Goal: Use online tool/utility: Utilize a website feature to perform a specific function

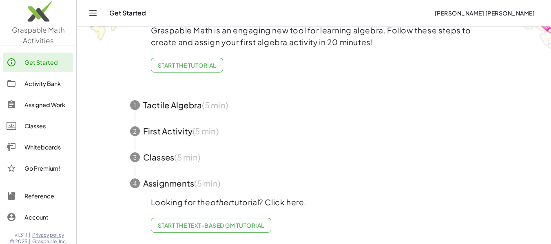
scroll to position [55, 0]
click at [43, 150] on div "Whiteboards" at bounding box center [46, 147] width 45 height 10
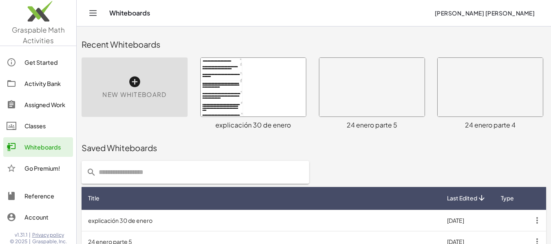
click at [135, 81] on icon at bounding box center [134, 81] width 13 height 13
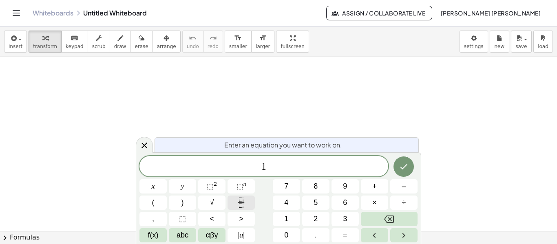
click at [237, 205] on icon "Fraction" at bounding box center [241, 203] width 10 height 10
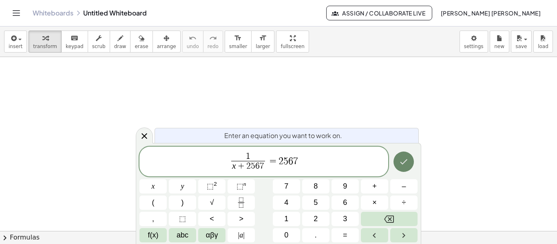
click at [404, 166] on icon "Done" at bounding box center [404, 162] width 10 height 10
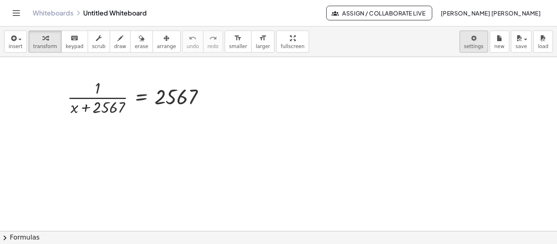
click at [484, 43] on body "Graspable Math Activities Get Started Activity Bank Assigned Work Classes White…" at bounding box center [278, 122] width 557 height 244
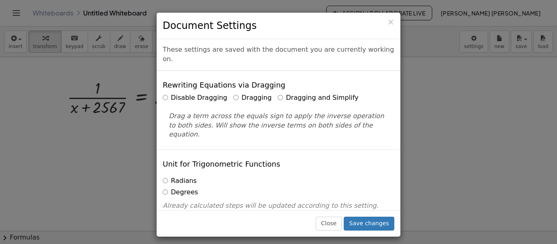
click at [309, 93] on label "Dragging and Simplify" at bounding box center [318, 97] width 81 height 9
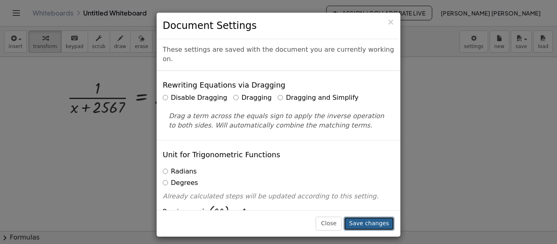
click at [388, 222] on button "Save changes" at bounding box center [369, 224] width 51 height 14
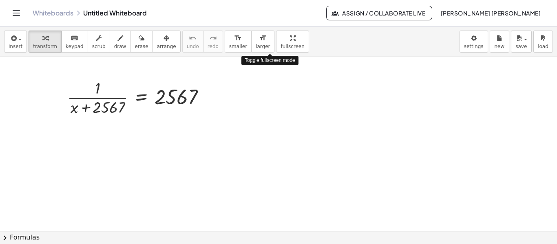
drag, startPoint x: 271, startPoint y: 45, endPoint x: 265, endPoint y: 95, distance: 50.1
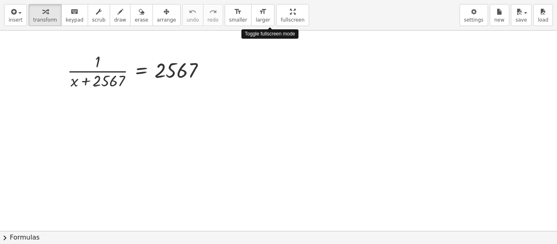
click at [271, 94] on div "insert select one: Math Expression Function Text Youtube Video Graphing Geometr…" at bounding box center [278, 122] width 557 height 244
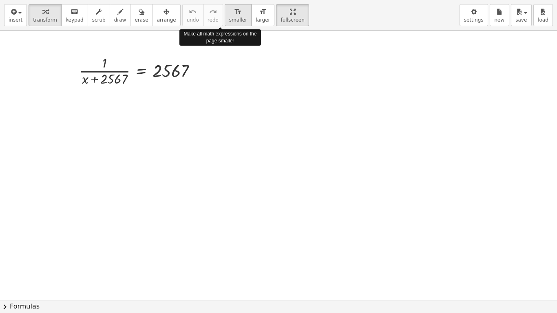
click at [229, 18] on span "smaller" at bounding box center [238, 20] width 18 height 6
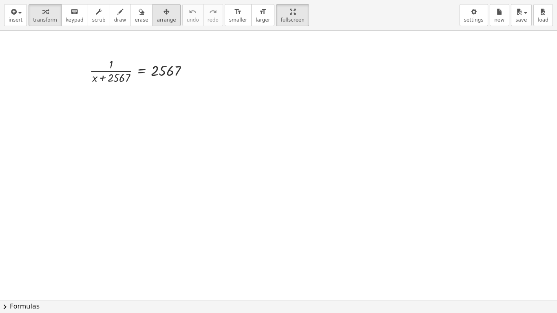
click at [164, 14] on icon "button" at bounding box center [167, 12] width 6 height 10
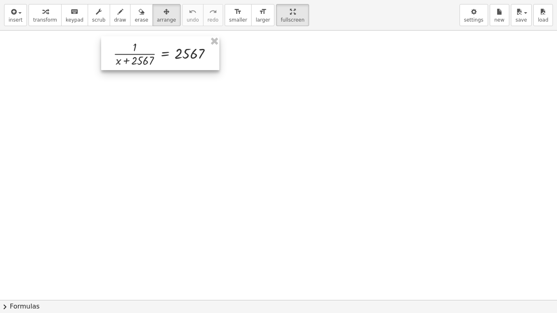
drag, startPoint x: 133, startPoint y: 63, endPoint x: 156, endPoint y: 46, distance: 29.2
click at [156, 46] on div at bounding box center [160, 53] width 118 height 34
click at [38, 22] on span "transform" at bounding box center [45, 20] width 24 height 6
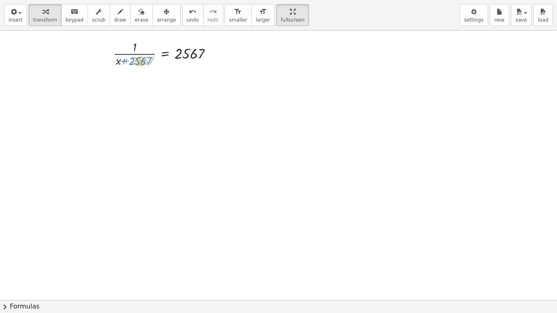
click at [124, 64] on div at bounding box center [166, 53] width 114 height 30
click at [118, 63] on div at bounding box center [166, 53] width 114 height 30
click at [130, 55] on div at bounding box center [166, 53] width 114 height 30
drag, startPoint x: 125, startPoint y: 63, endPoint x: 135, endPoint y: 60, distance: 10.1
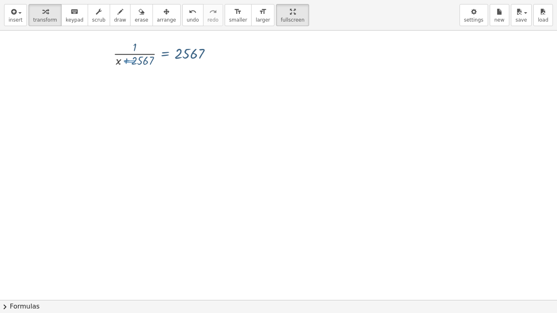
click at [135, 60] on div at bounding box center [166, 53] width 114 height 30
drag, startPoint x: 126, startPoint y: 62, endPoint x: 224, endPoint y: 54, distance: 98.2
click at [224, 54] on div "· ( + x + 2567 ) · 1 · ( + x + 2567 ) = 2567" at bounding box center [278, 300] width 557 height 539
drag, startPoint x: 127, startPoint y: 62, endPoint x: 183, endPoint y: 58, distance: 56.4
click at [183, 58] on div at bounding box center [166, 53] width 114 height 30
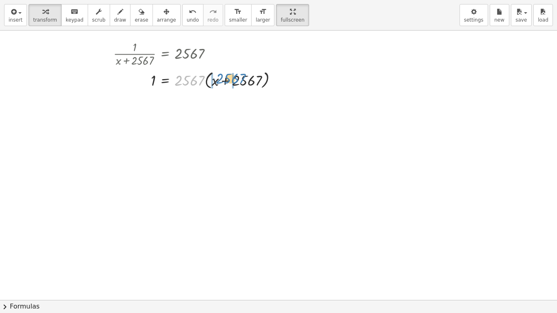
drag, startPoint x: 186, startPoint y: 82, endPoint x: 227, endPoint y: 80, distance: 41.3
click at [227, 80] on div at bounding box center [198, 79] width 179 height 23
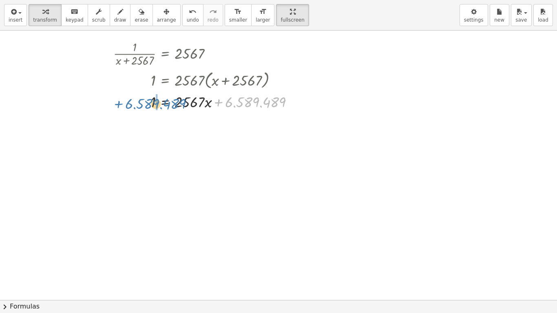
drag, startPoint x: 250, startPoint y: 101, endPoint x: 149, endPoint y: 102, distance: 100.4
click at [149, 102] on div at bounding box center [207, 101] width 196 height 21
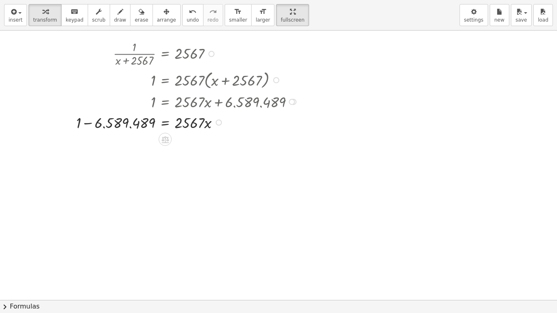
click at [87, 124] on div at bounding box center [188, 122] width 233 height 21
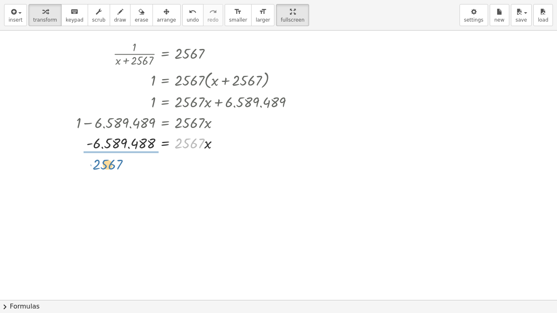
drag, startPoint x: 186, startPoint y: 146, endPoint x: 104, endPoint y: 167, distance: 84.7
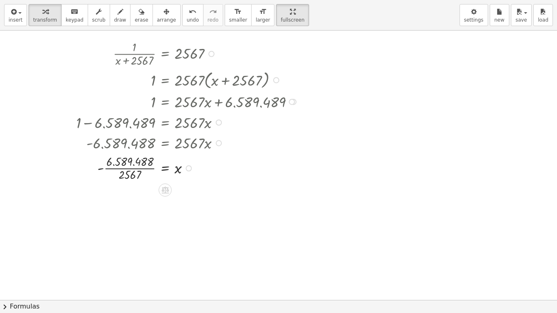
click at [128, 169] on div at bounding box center [188, 168] width 233 height 30
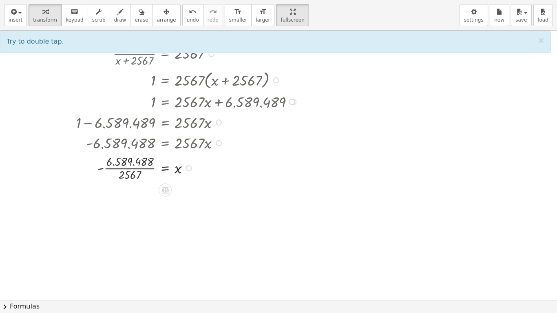
click at [128, 168] on div at bounding box center [188, 168] width 233 height 30
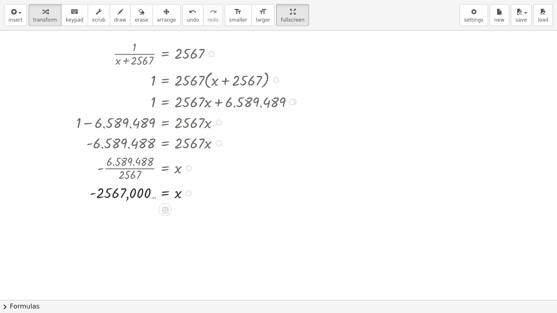
click at [155, 198] on div at bounding box center [188, 193] width 233 height 20
click at [152, 198] on div at bounding box center [188, 193] width 233 height 20
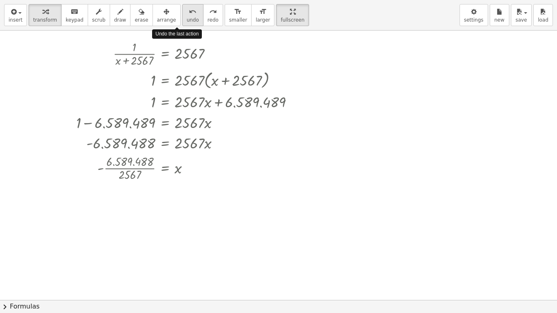
click at [187, 19] on span "undo" at bounding box center [193, 20] width 12 height 6
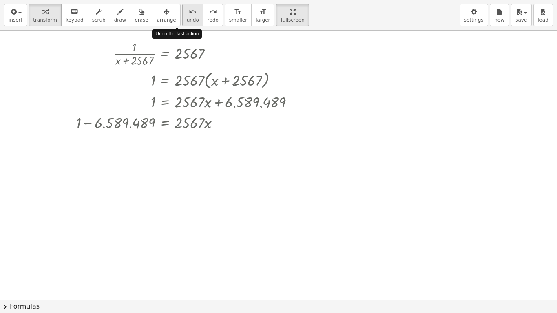
click at [187, 19] on span "undo" at bounding box center [193, 20] width 12 height 6
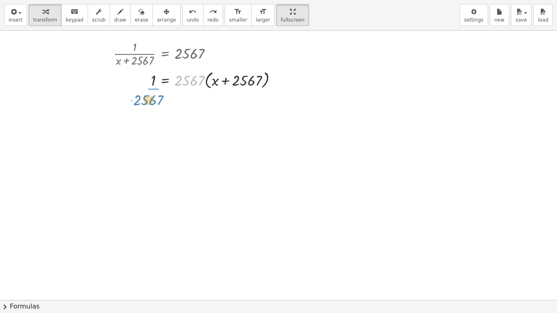
drag, startPoint x: 187, startPoint y: 80, endPoint x: 146, endPoint y: 99, distance: 45.3
drag, startPoint x: 189, startPoint y: 81, endPoint x: 131, endPoint y: 80, distance: 58.4
click at [131, 80] on div at bounding box center [176, 79] width 134 height 30
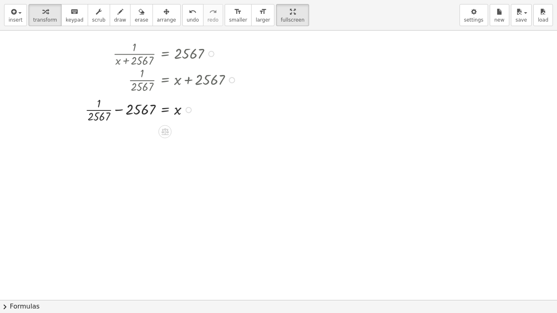
click at [117, 111] on div at bounding box center [162, 110] width 162 height 30
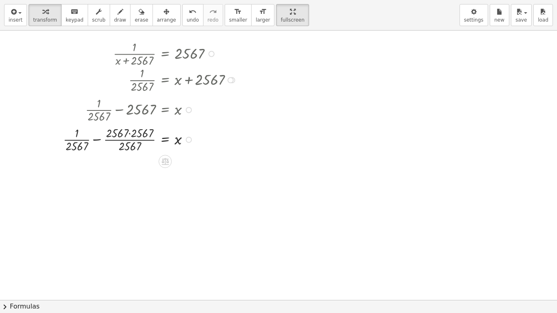
click at [131, 133] on div at bounding box center [151, 139] width 184 height 30
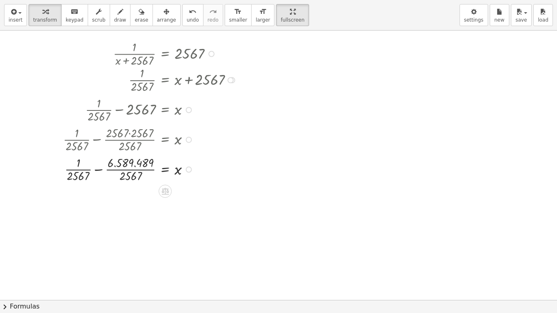
click at [99, 172] on div at bounding box center [151, 169] width 184 height 30
click at [130, 200] on div at bounding box center [151, 199] width 184 height 30
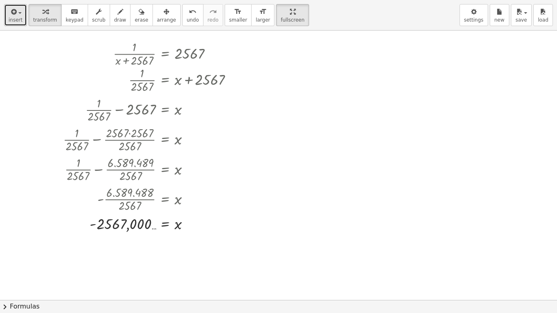
click at [18, 18] on span "insert" at bounding box center [16, 20] width 14 height 6
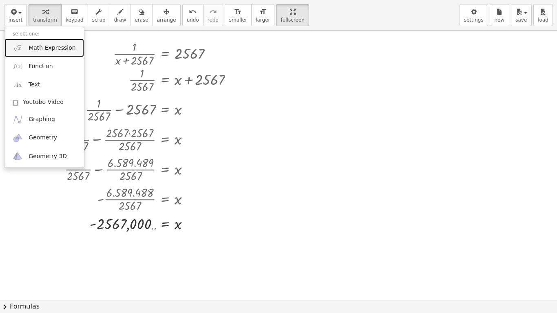
click at [37, 44] on span "Math Expression" at bounding box center [52, 48] width 47 height 8
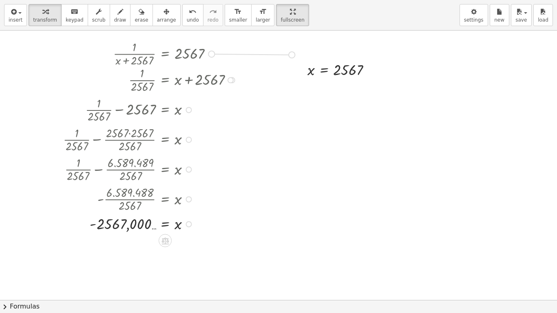
drag, startPoint x: 212, startPoint y: 55, endPoint x: 294, endPoint y: 56, distance: 82.0
click at [294, 56] on div "· 1 · ( + x + 2567 ) = 2567 1 = · 2567 · ( + x + 2567 ) · 1 · 2567 = + x + 2567…" at bounding box center [278, 300] width 557 height 539
click at [160, 13] on div "button" at bounding box center [166, 12] width 19 height 10
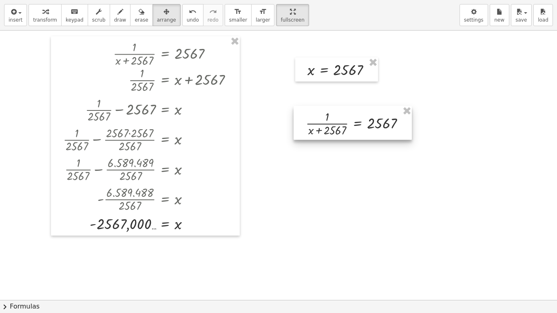
drag, startPoint x: 228, startPoint y: 53, endPoint x: 349, endPoint y: 124, distance: 140.1
click at [349, 124] on div at bounding box center [353, 123] width 118 height 34
click at [51, 10] on div "button" at bounding box center [45, 12] width 24 height 10
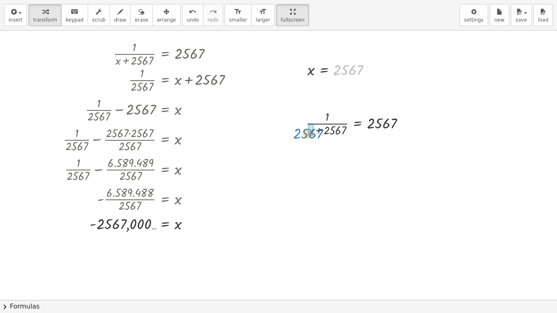
drag, startPoint x: 344, startPoint y: 72, endPoint x: 304, endPoint y: 135, distance: 74.8
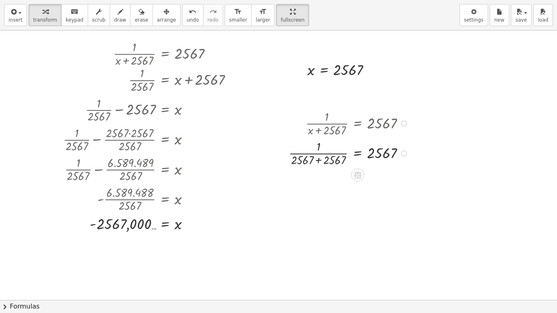
click at [317, 162] on div at bounding box center [350, 153] width 131 height 30
click at [338, 183] on div at bounding box center [350, 183] width 131 height 30
click at [189, 16] on icon "undo" at bounding box center [193, 12] width 8 height 10
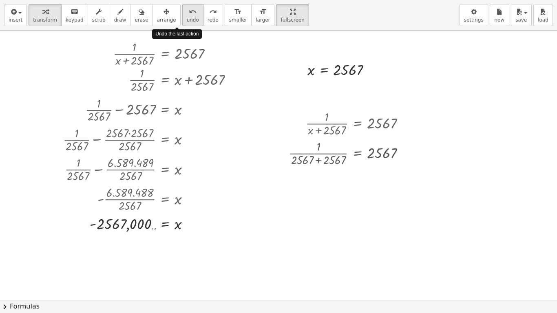
click at [189, 16] on icon "undo" at bounding box center [193, 12] width 8 height 10
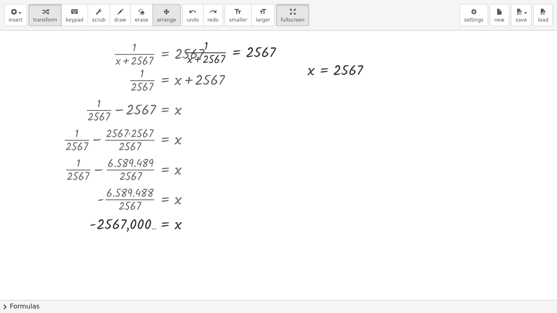
click at [157, 18] on span "arrange" at bounding box center [166, 20] width 19 height 6
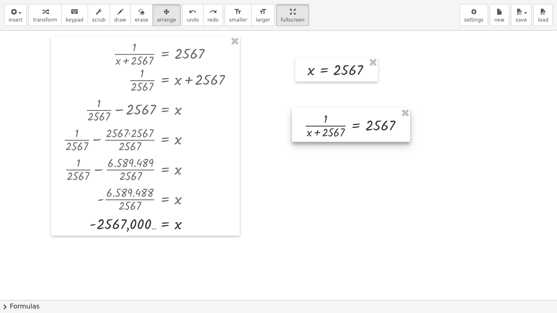
drag, startPoint x: 207, startPoint y: 51, endPoint x: 313, endPoint y: 132, distance: 133.1
click at [314, 132] on div at bounding box center [351, 125] width 118 height 34
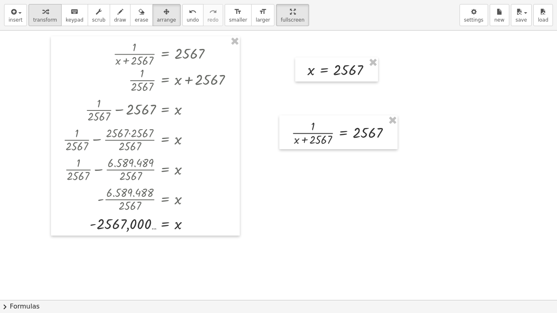
click at [49, 16] on button "transform" at bounding box center [45, 15] width 33 height 22
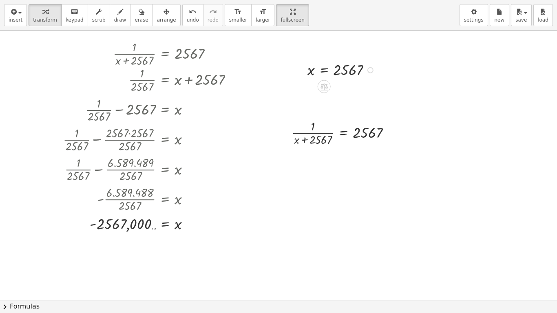
click at [372, 69] on div at bounding box center [371, 70] width 6 height 6
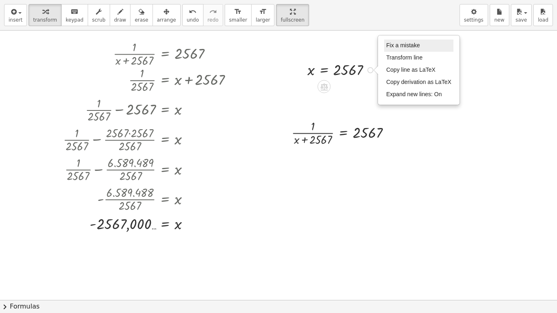
click at [406, 46] on span "Fix a mistake" at bounding box center [402, 45] width 33 height 7
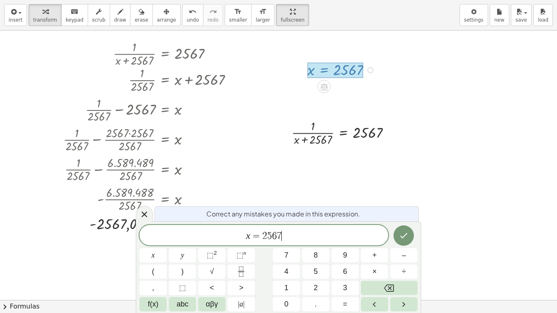
click at [264, 233] on span "2" at bounding box center [264, 236] width 5 height 10
click at [263, 234] on span "2" at bounding box center [264, 236] width 5 height 10
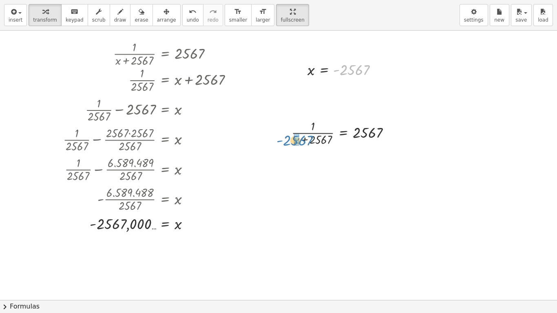
drag, startPoint x: 352, startPoint y: 71, endPoint x: 293, endPoint y: 141, distance: 92.1
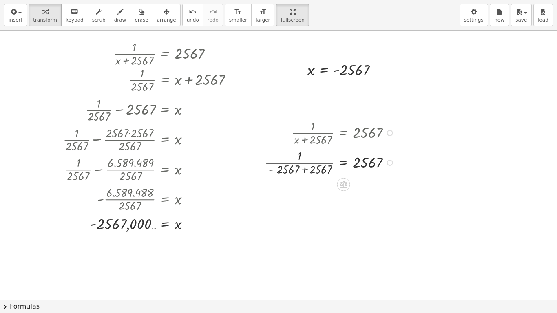
click at [305, 172] on div at bounding box center [331, 162] width 141 height 30
